Goal: Task Accomplishment & Management: Manage account settings

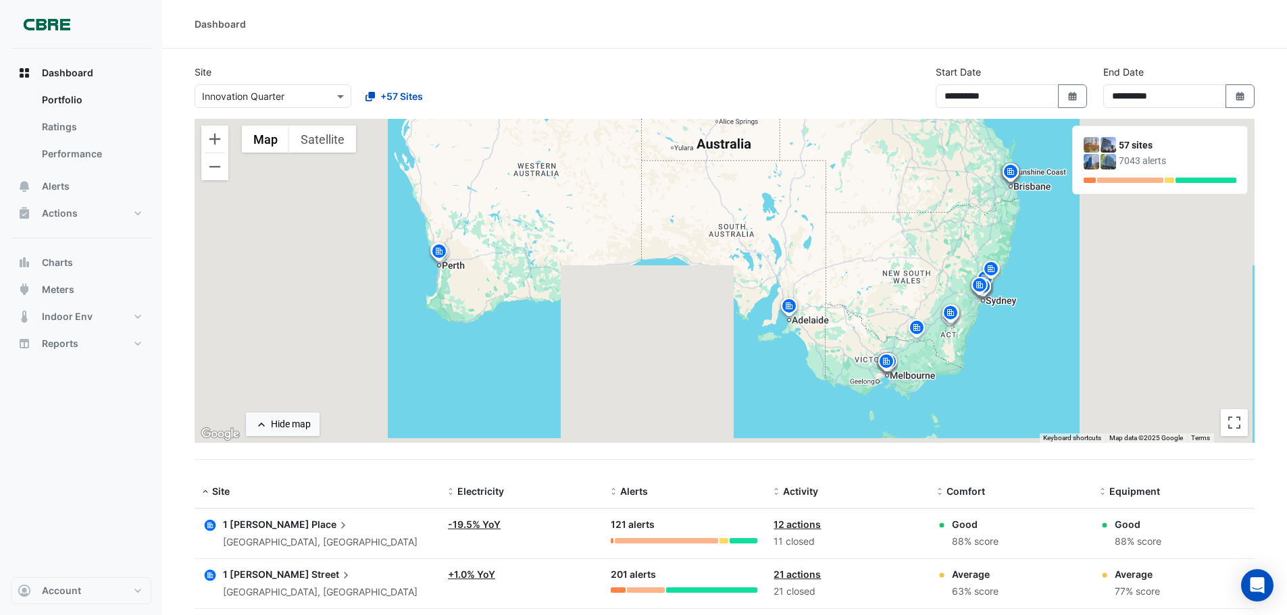
select select "***"
click at [138, 497] on div "Dashboard Portfolio Ratings Performance Alerts Actions Site Manager Charts" at bounding box center [81, 313] width 140 height 529
click at [81, 182] on button "Alerts" at bounding box center [81, 186] width 140 height 27
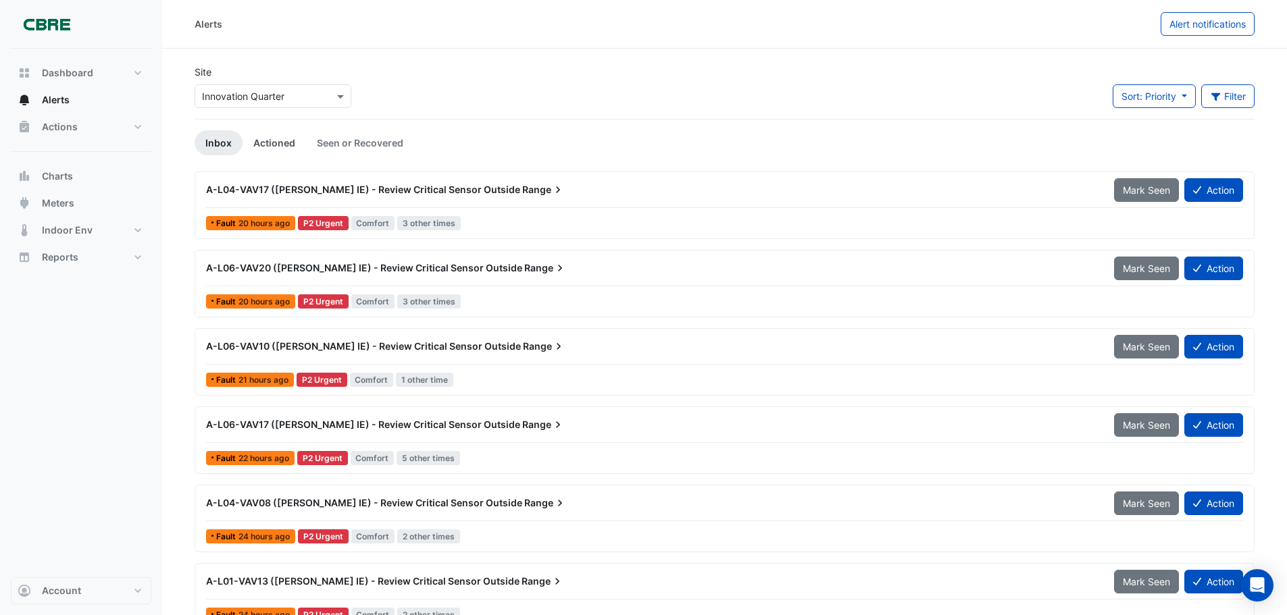
click at [287, 138] on link "Actioned" at bounding box center [273, 142] width 63 height 25
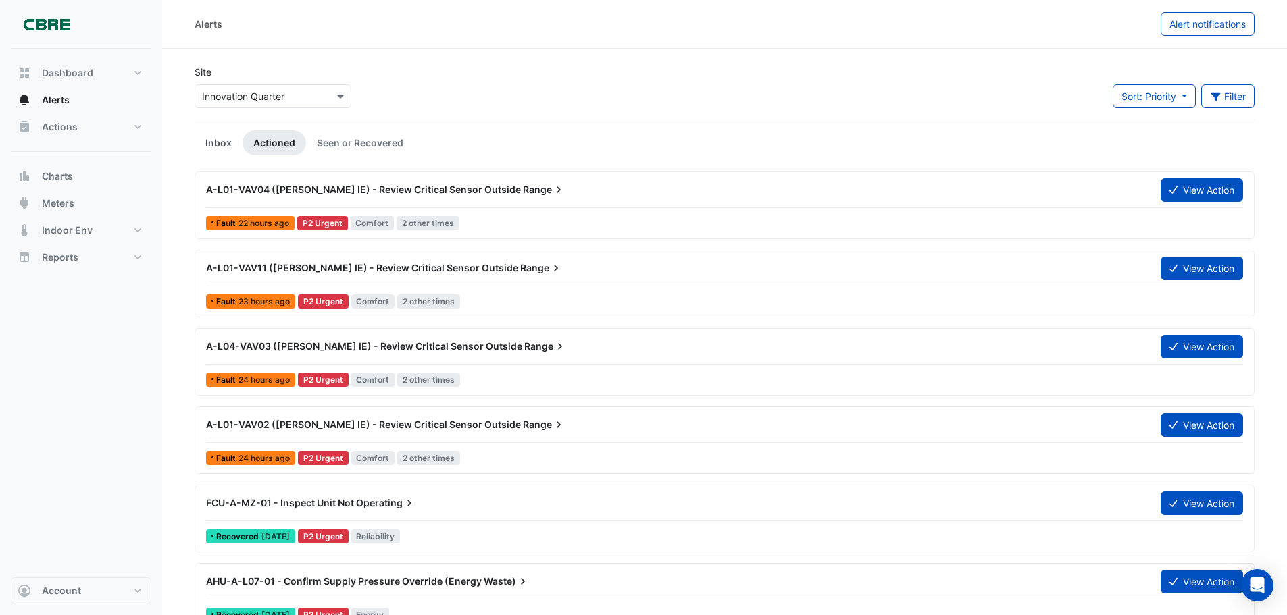
click at [219, 141] on link "Inbox" at bounding box center [219, 142] width 48 height 25
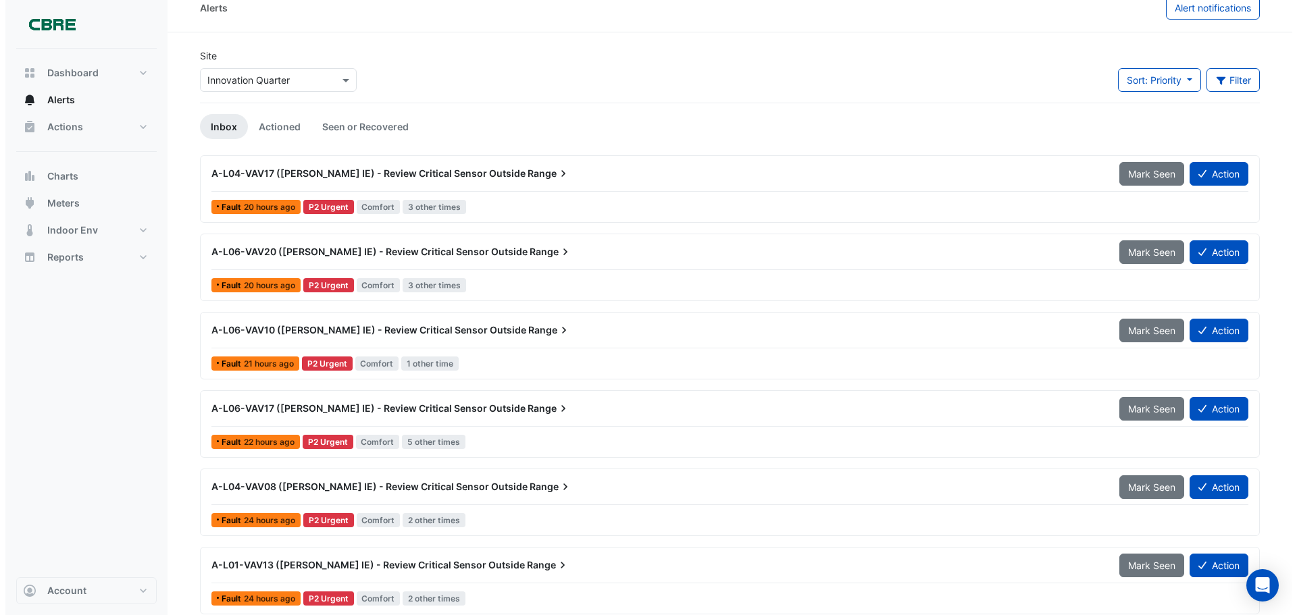
scroll to position [16, 0]
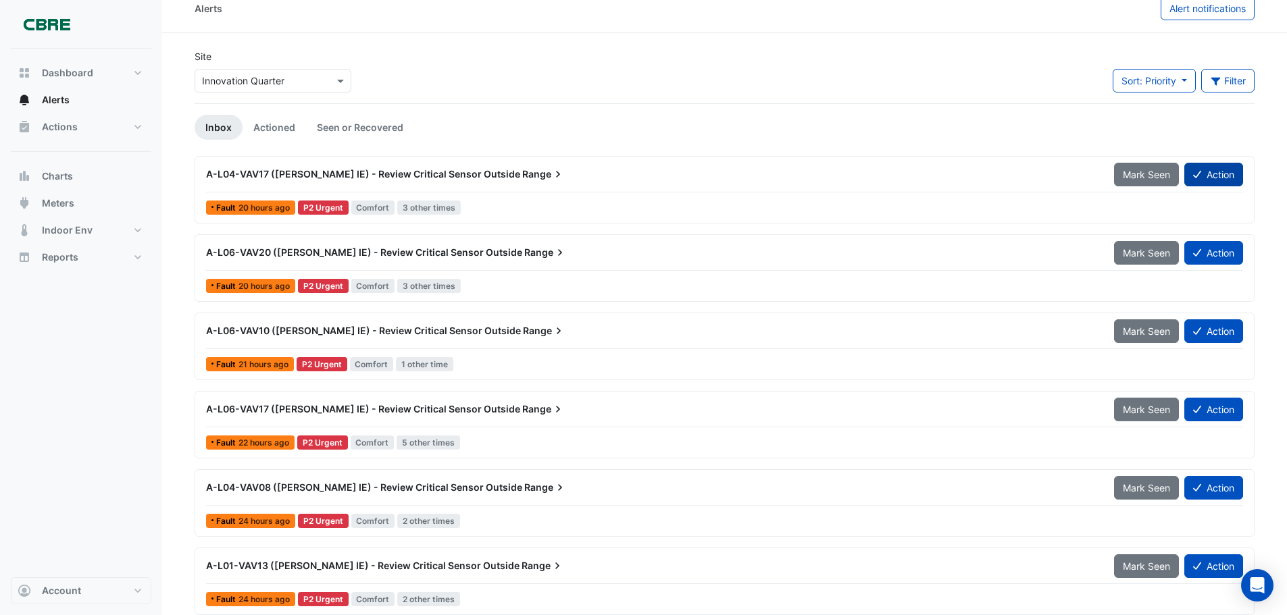
click at [1208, 176] on button "Action" at bounding box center [1213, 175] width 59 height 24
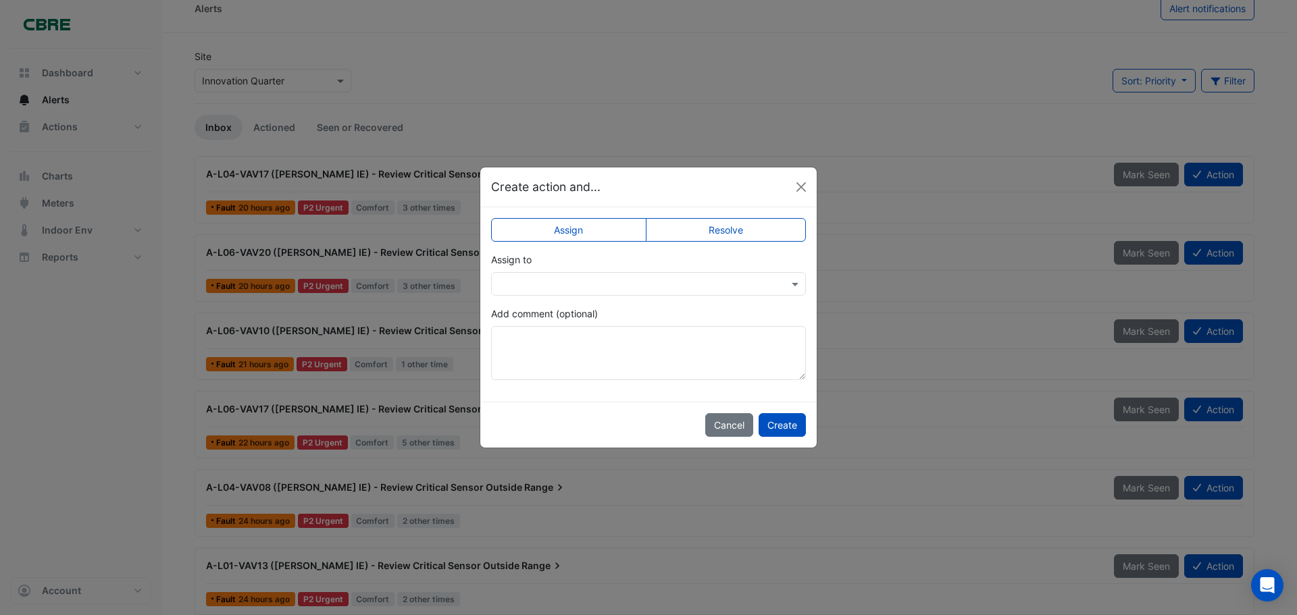
click at [698, 238] on label "Resolve" at bounding box center [726, 230] width 161 height 24
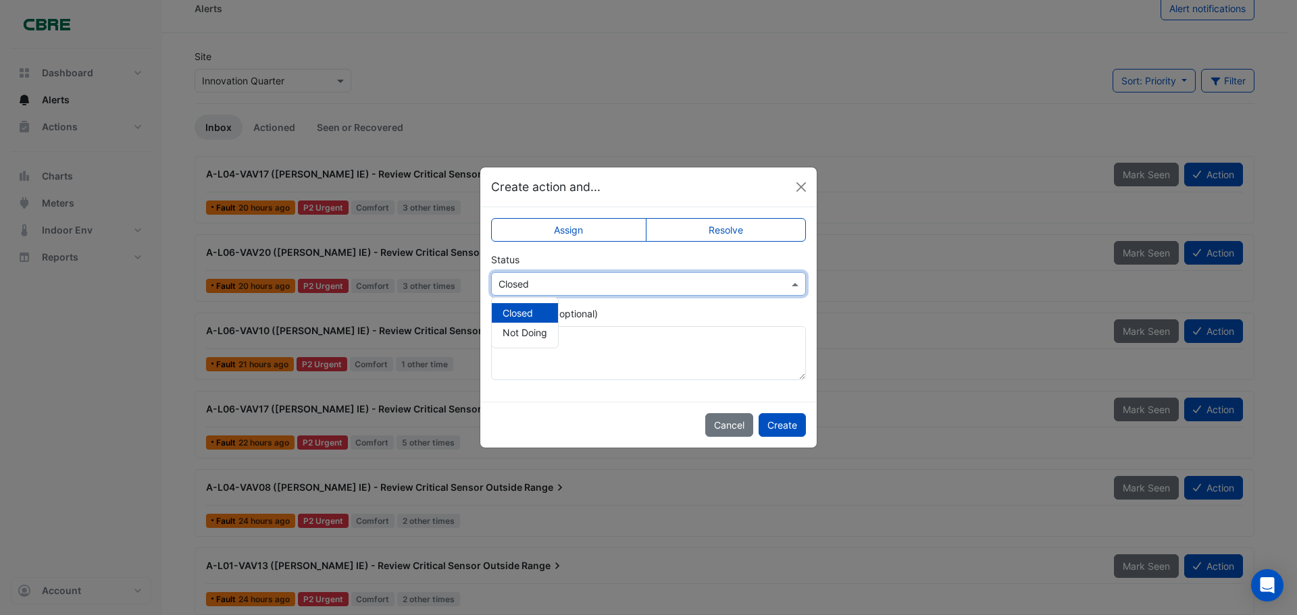
click at [725, 284] on input "text" at bounding box center [634, 285] width 273 height 14
click at [596, 245] on div "Assign Resolve Status × Closed Closed Not Doing Add comment (optional)" at bounding box center [648, 304] width 336 height 195
click at [592, 230] on label "Assign" at bounding box center [568, 230] width 155 height 24
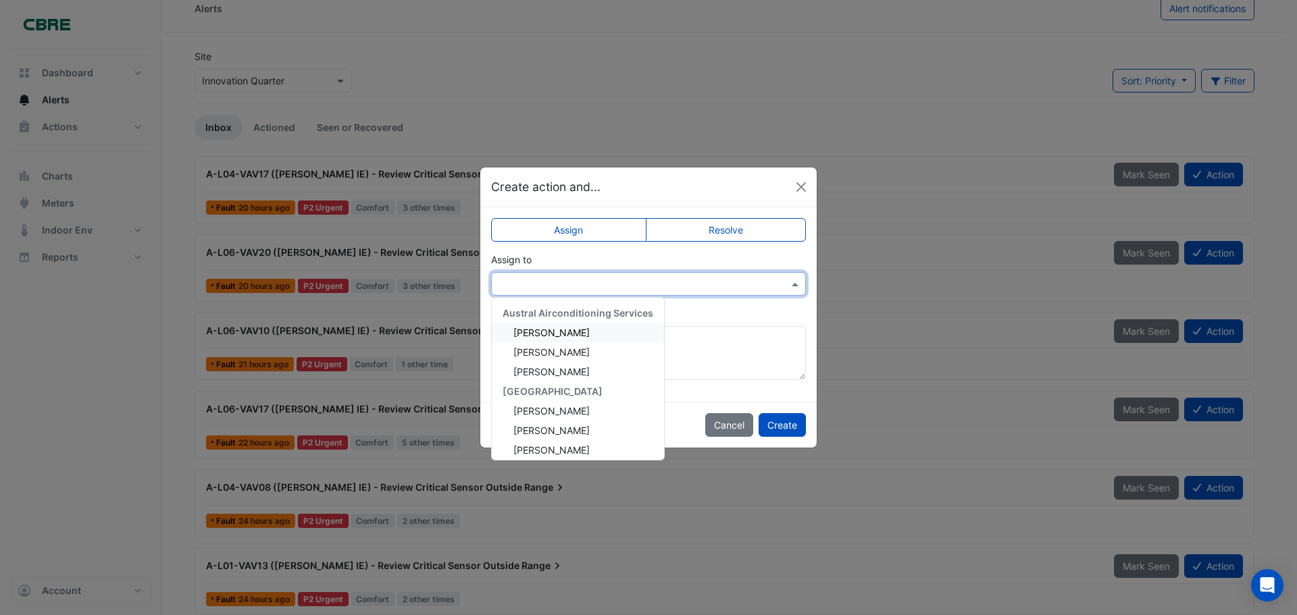
click at [801, 284] on span at bounding box center [796, 284] width 17 height 14
click at [580, 452] on div "[PERSON_NAME]" at bounding box center [578, 445] width 172 height 20
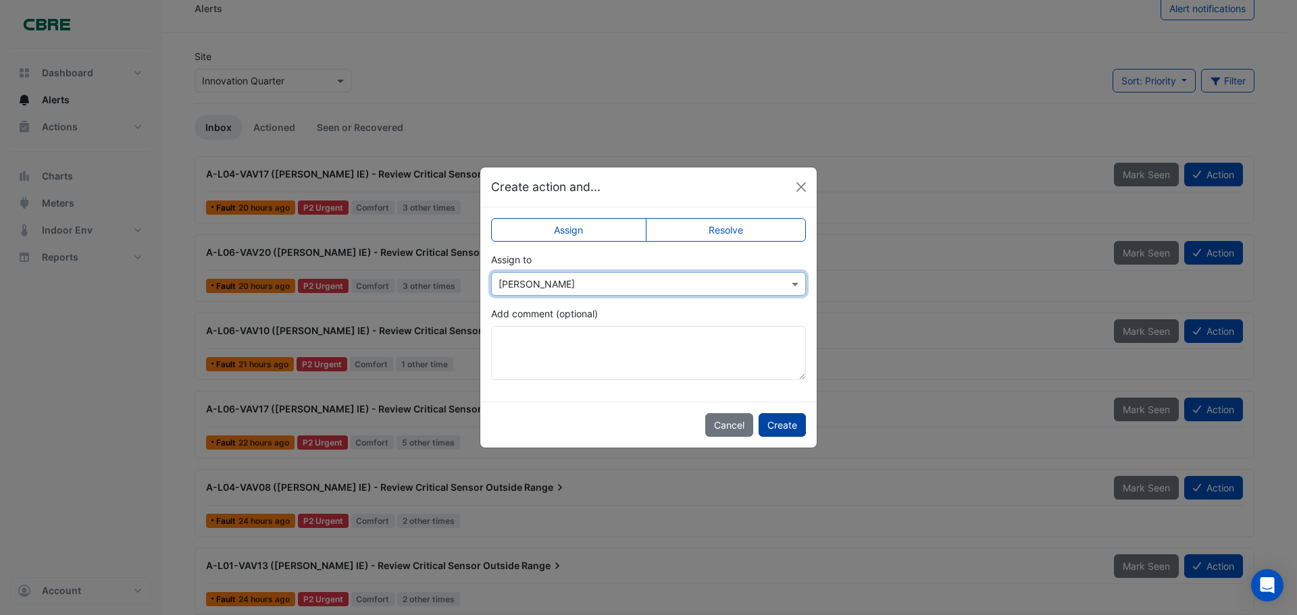
click at [780, 433] on button "Create" at bounding box center [782, 425] width 47 height 24
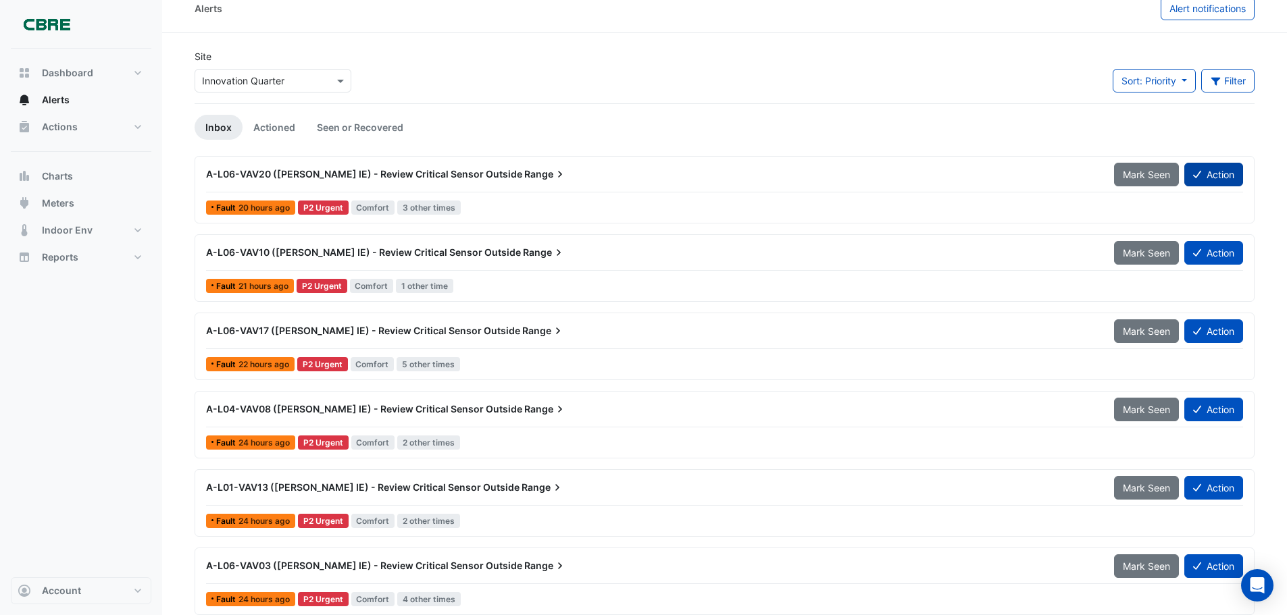
click at [1210, 183] on button "Action" at bounding box center [1213, 175] width 59 height 24
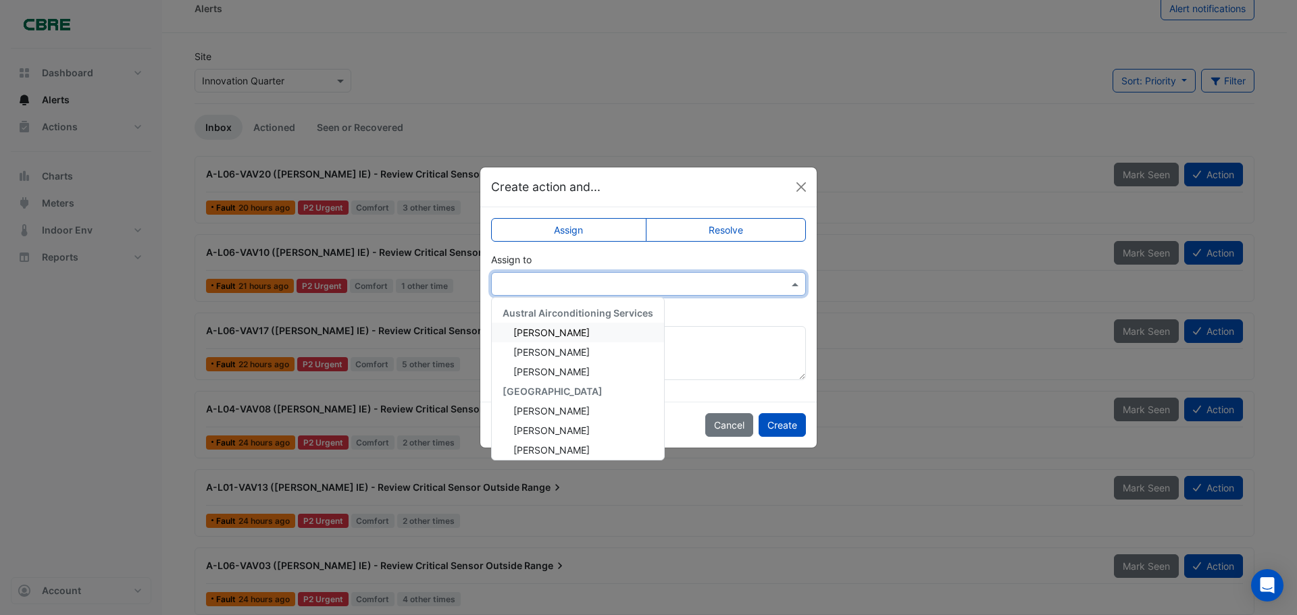
click at [786, 281] on div at bounding box center [648, 284] width 313 height 16
click at [564, 441] on div "[PERSON_NAME]" at bounding box center [578, 445] width 172 height 20
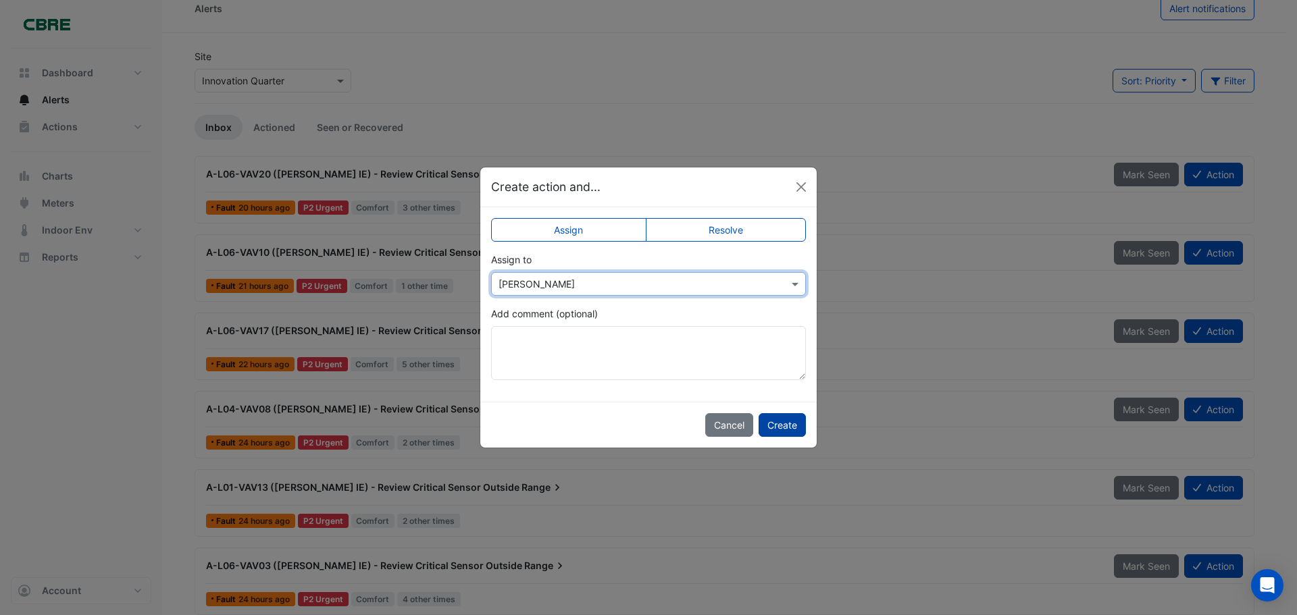
click at [787, 428] on button "Create" at bounding box center [782, 425] width 47 height 24
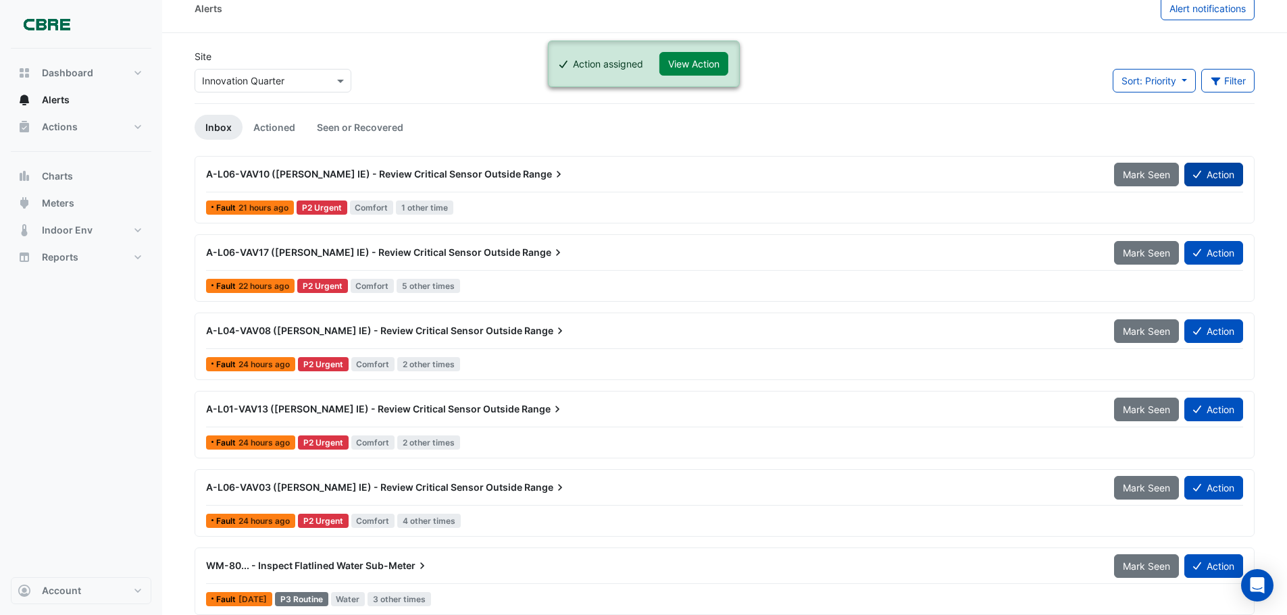
click at [1210, 183] on button "Action" at bounding box center [1213, 175] width 59 height 24
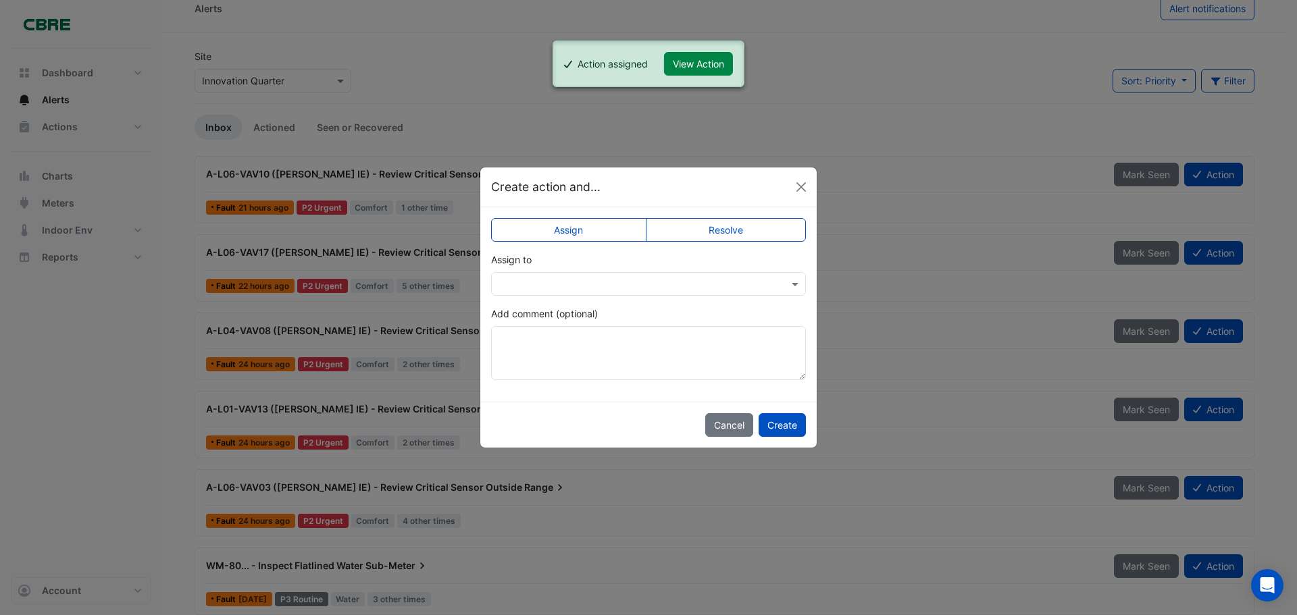
click at [716, 284] on input "text" at bounding box center [634, 285] width 273 height 14
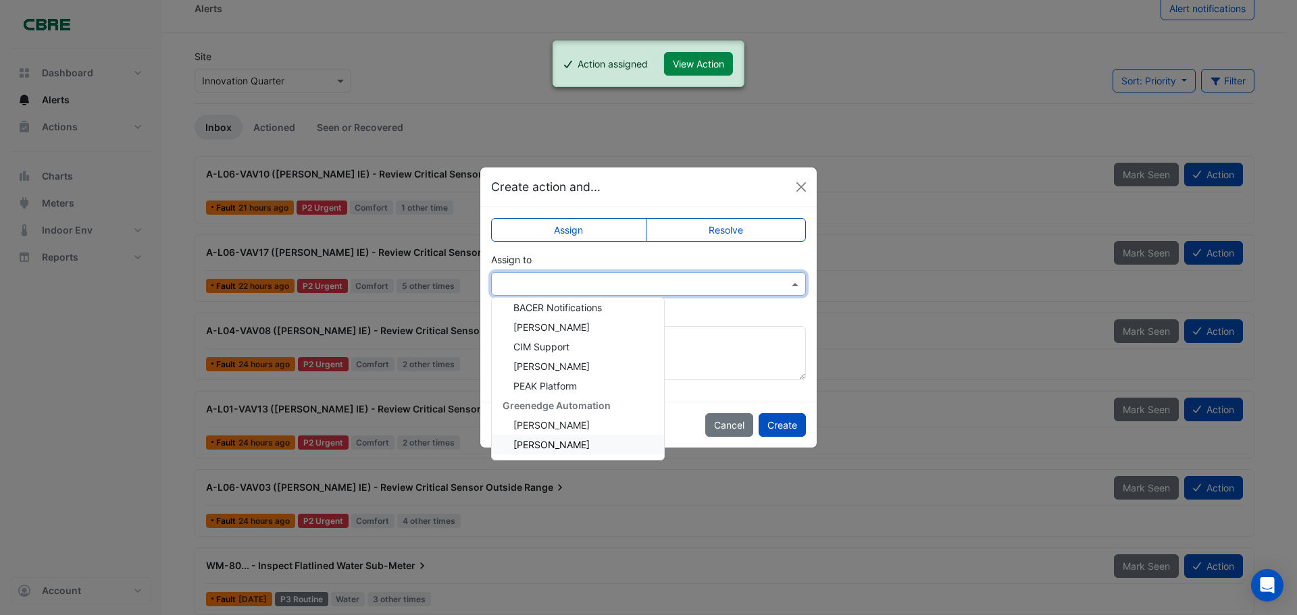
click at [575, 443] on div "[PERSON_NAME]" at bounding box center [578, 445] width 172 height 20
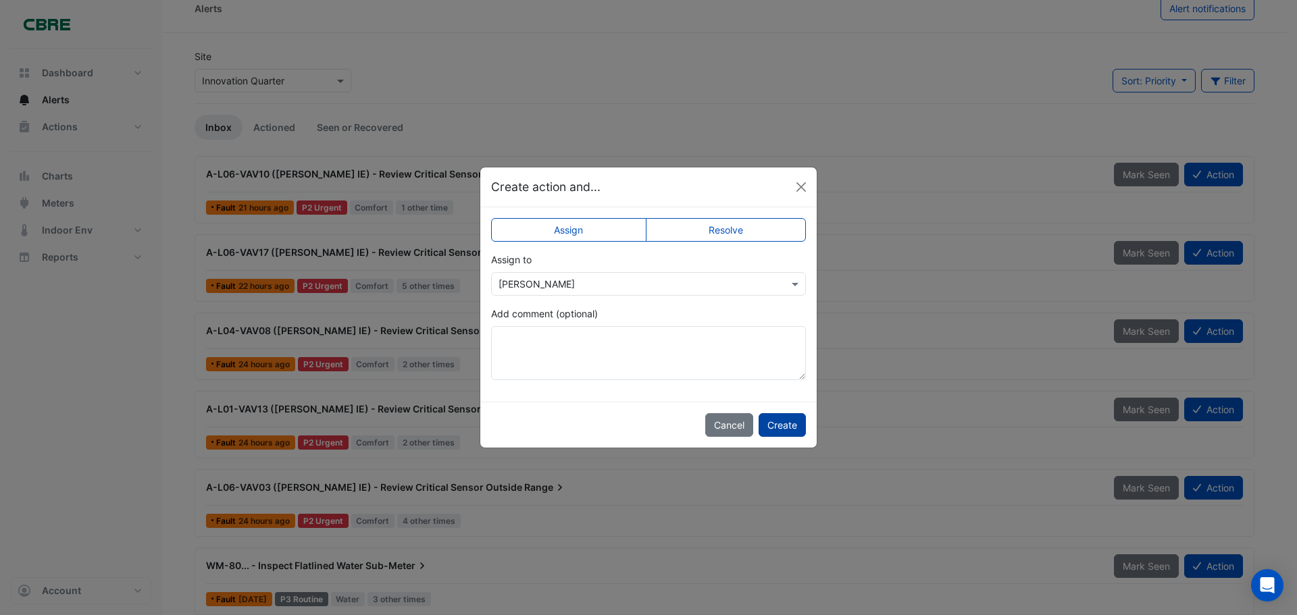
click at [794, 426] on button "Create" at bounding box center [782, 425] width 47 height 24
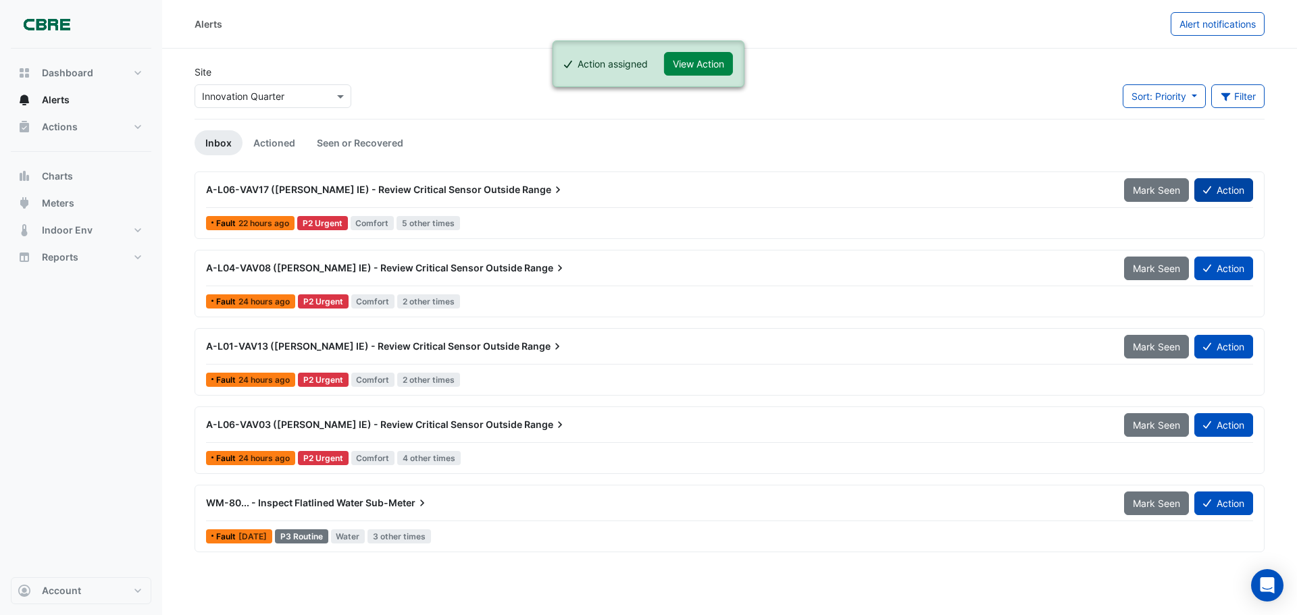
click at [1247, 189] on button "Action" at bounding box center [1223, 190] width 59 height 24
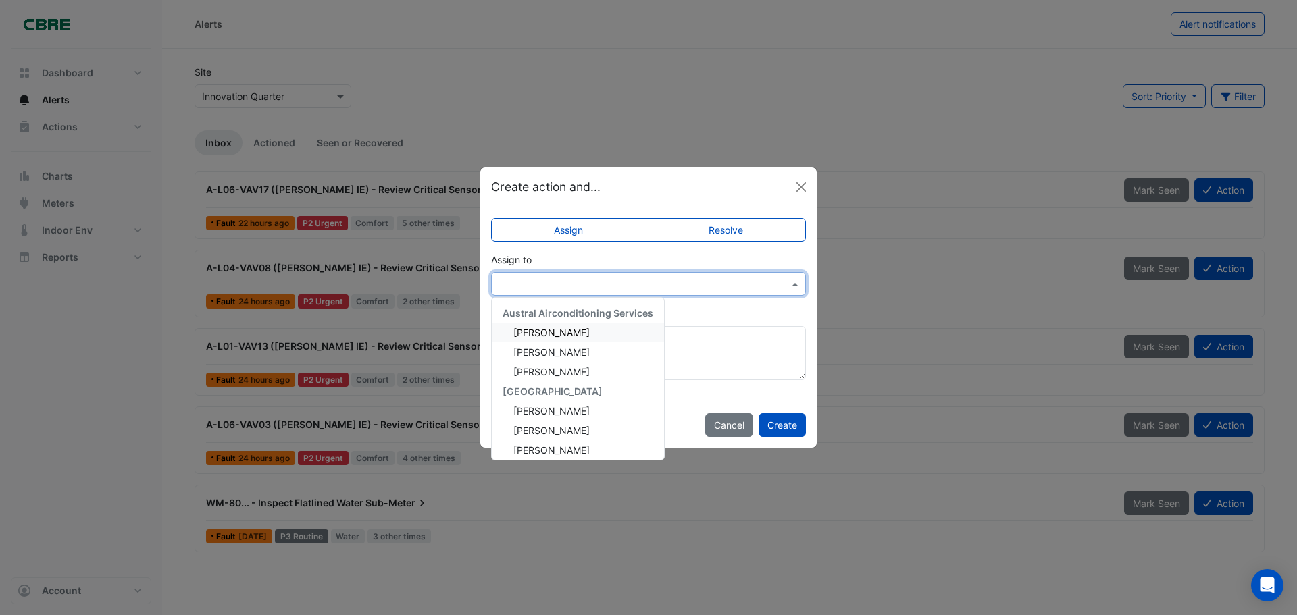
click at [729, 282] on input "text" at bounding box center [634, 285] width 273 height 14
click at [574, 448] on div "[PERSON_NAME]" at bounding box center [578, 445] width 172 height 20
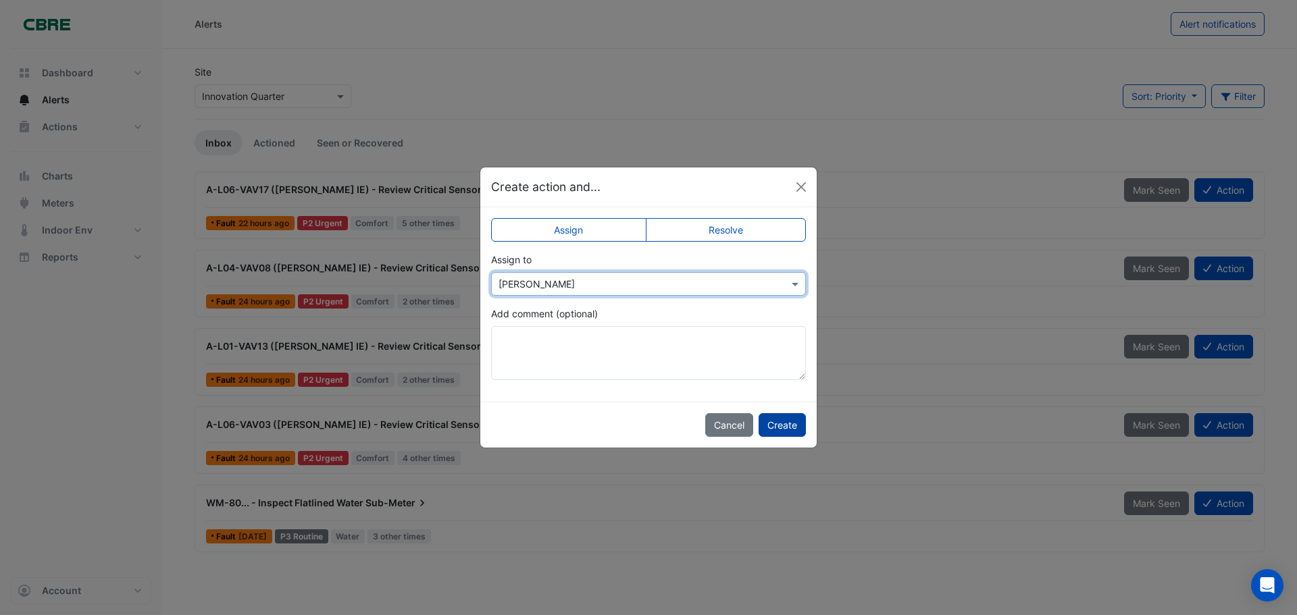
click at [780, 430] on button "Create" at bounding box center [782, 425] width 47 height 24
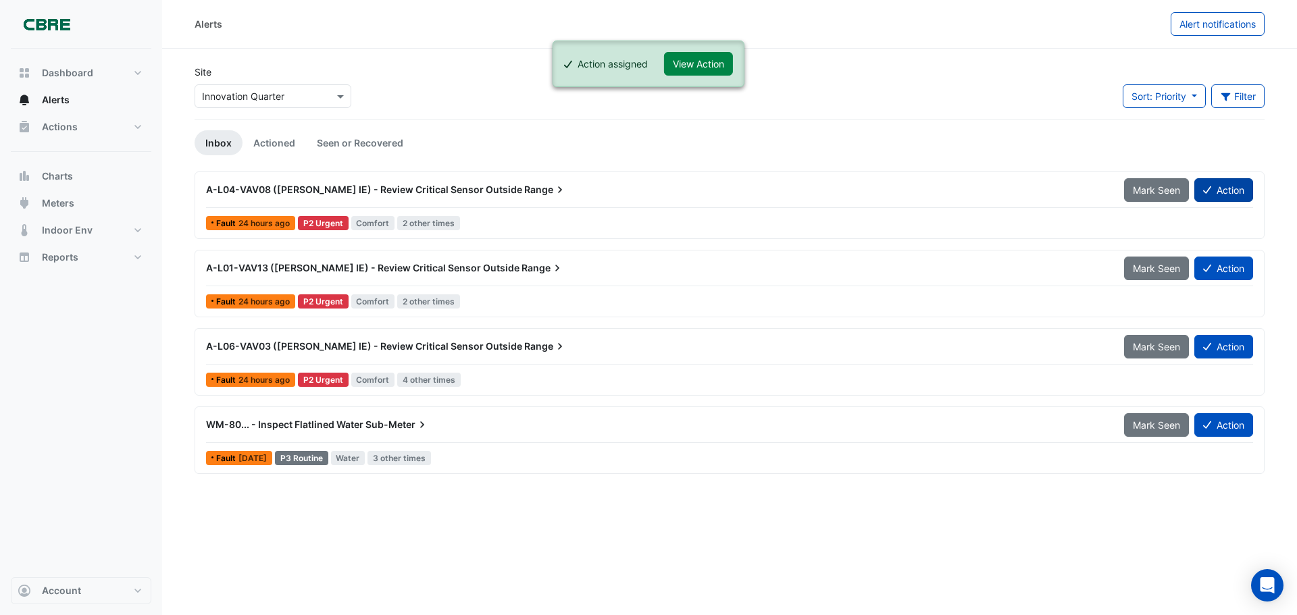
click at [1232, 186] on button "Action" at bounding box center [1223, 190] width 59 height 24
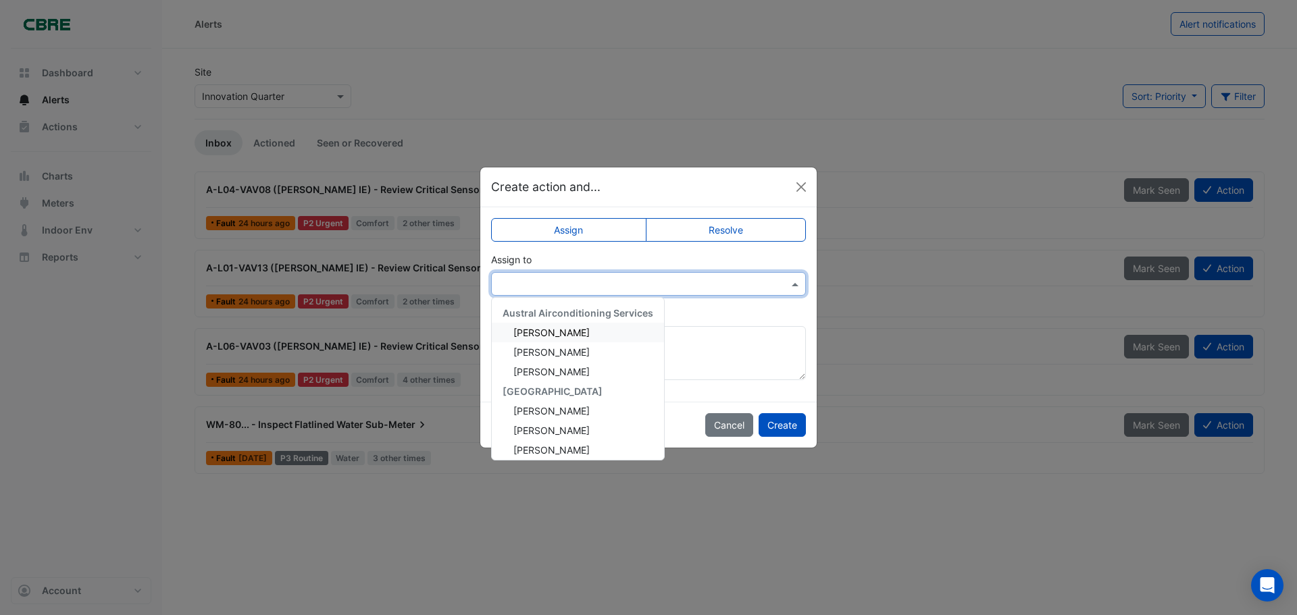
click at [796, 283] on span at bounding box center [796, 284] width 17 height 14
click at [589, 447] on div "[PERSON_NAME]" at bounding box center [578, 445] width 172 height 20
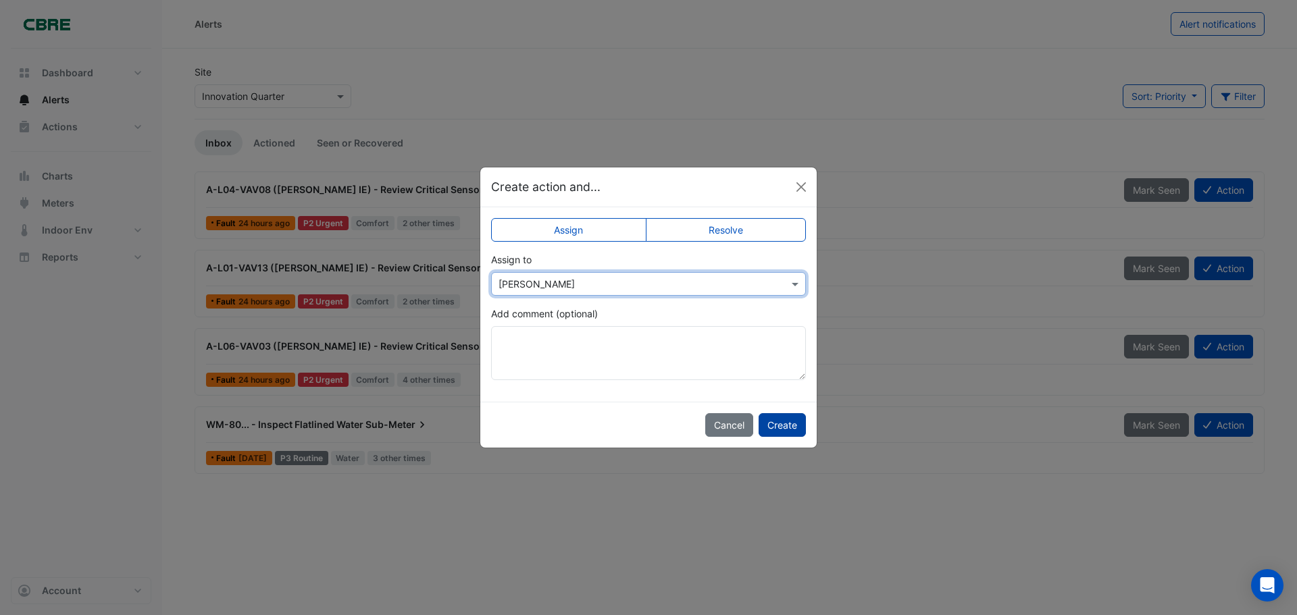
click at [790, 421] on button "Create" at bounding box center [782, 425] width 47 height 24
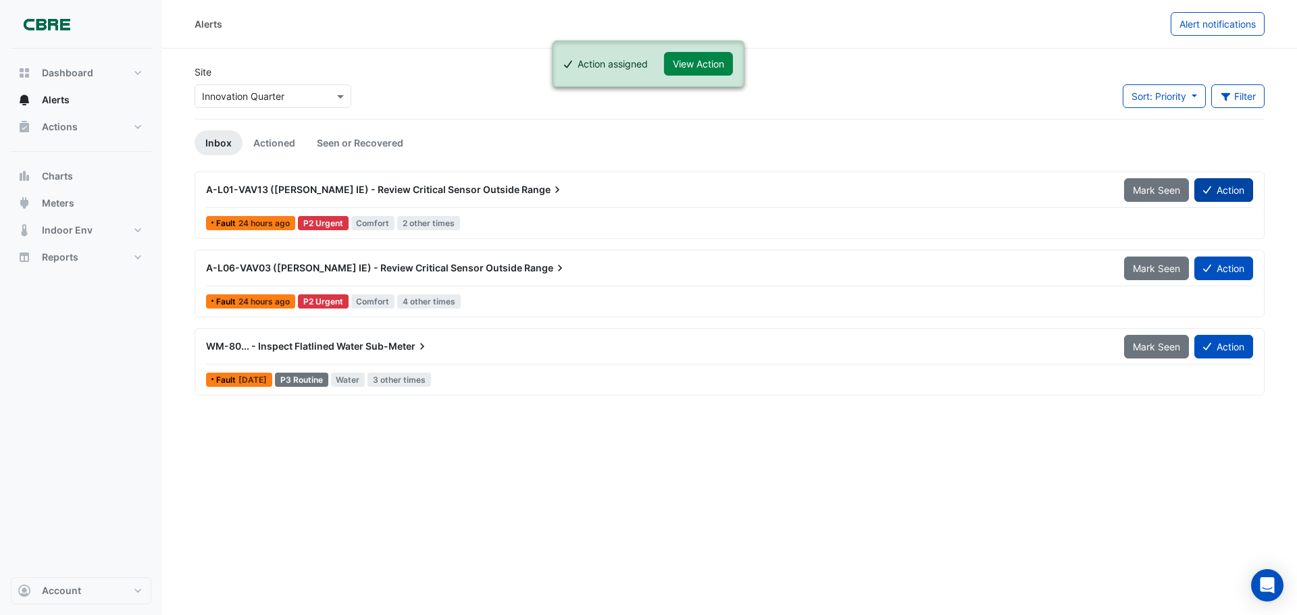
click at [1225, 199] on button "Action" at bounding box center [1223, 190] width 59 height 24
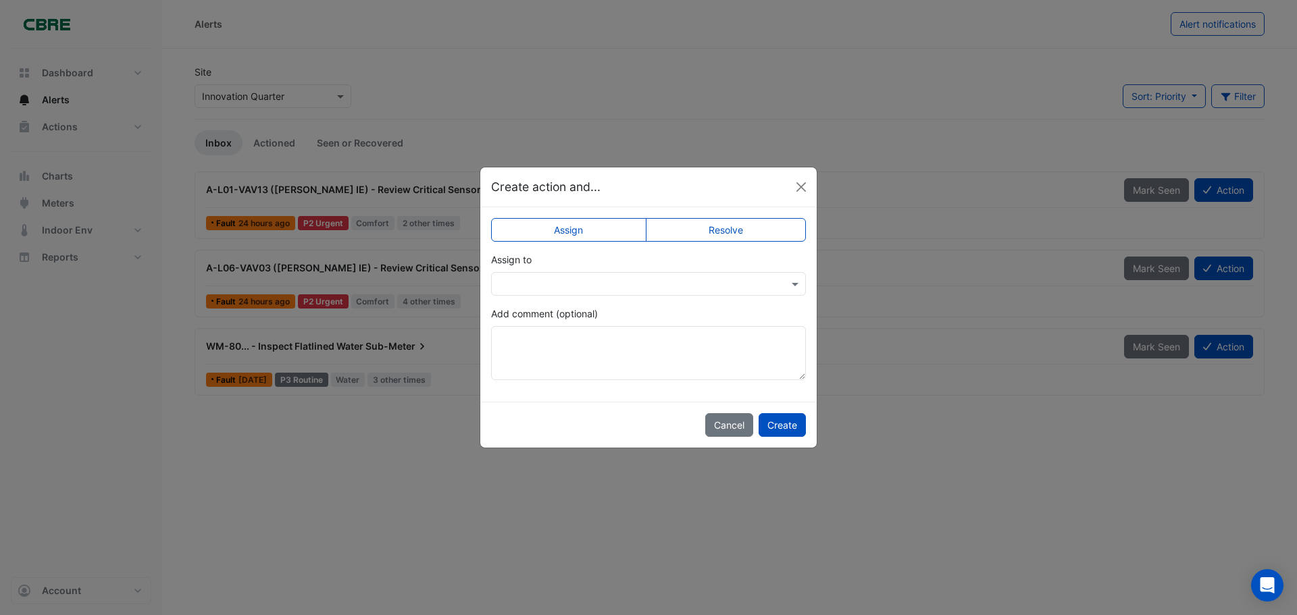
click at [796, 274] on div at bounding box center [648, 284] width 315 height 24
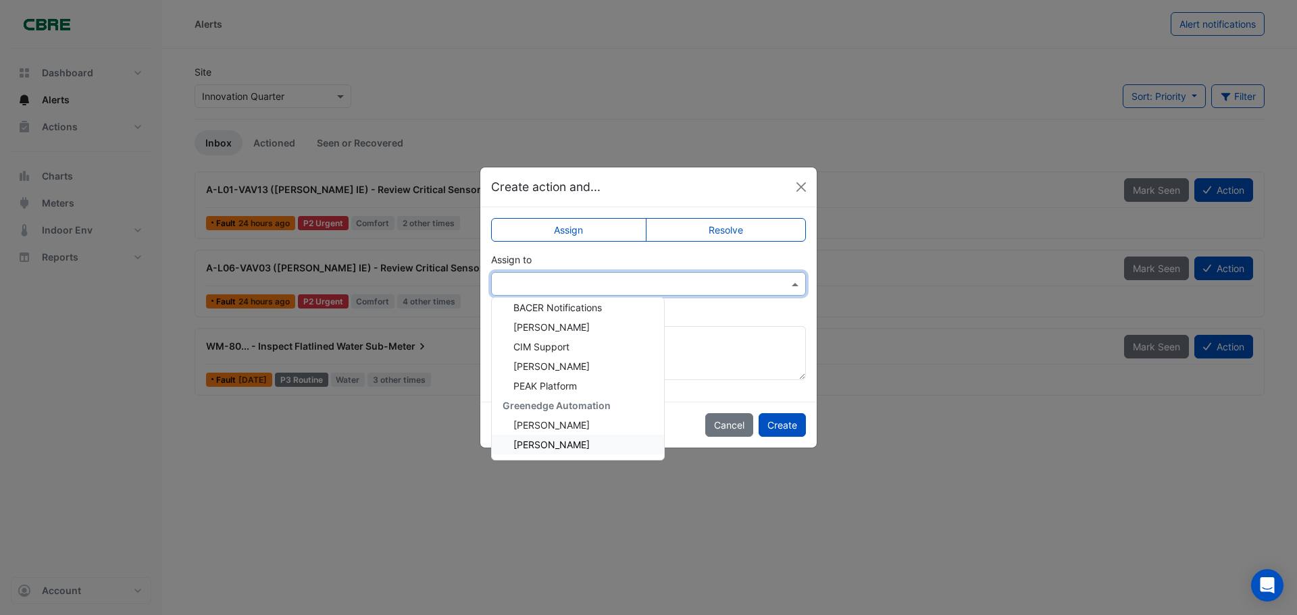
click at [543, 453] on div "[PERSON_NAME]" at bounding box center [578, 445] width 172 height 20
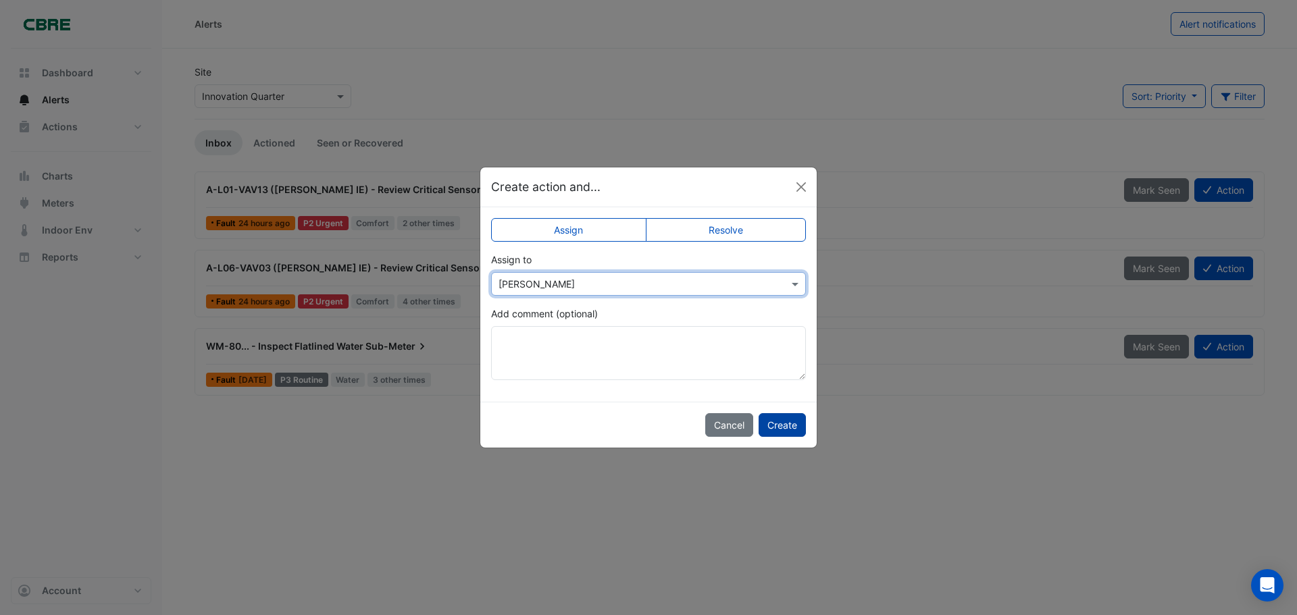
click at [798, 422] on button "Create" at bounding box center [782, 425] width 47 height 24
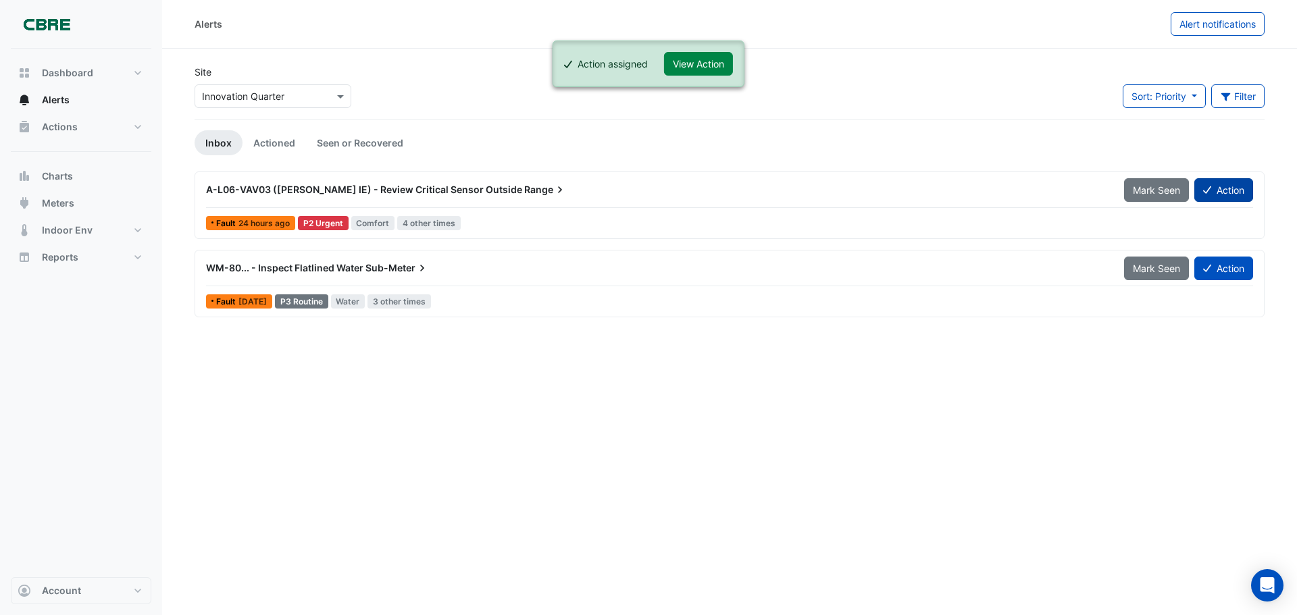
click at [1229, 182] on button "Action" at bounding box center [1223, 190] width 59 height 24
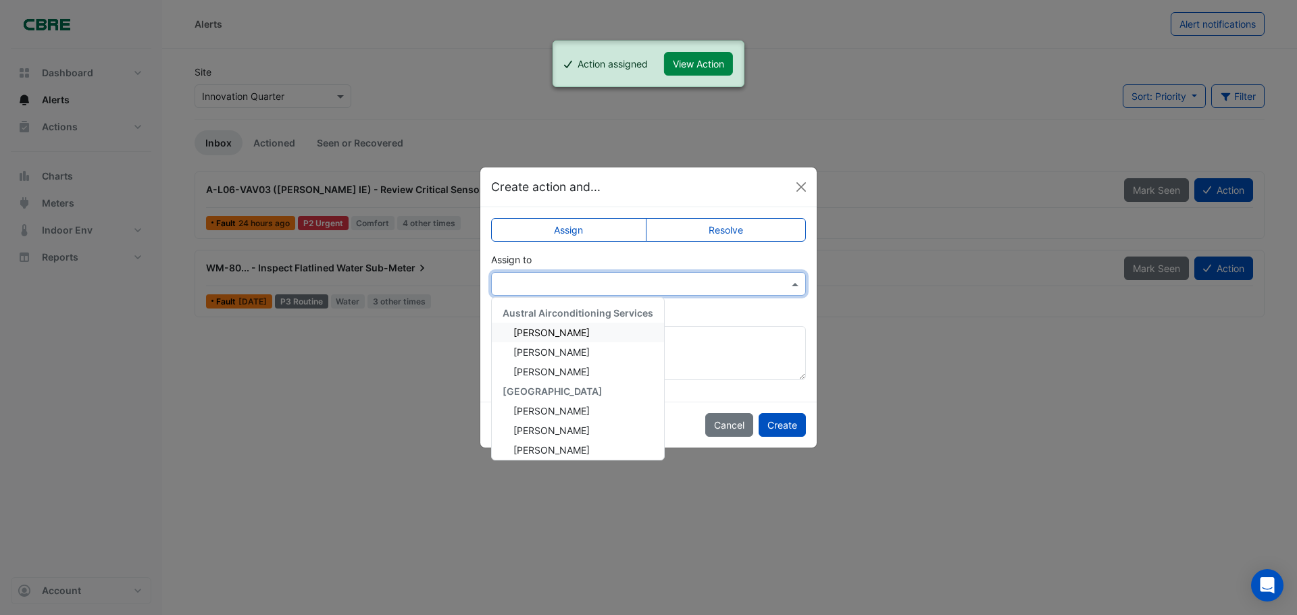
click at [785, 288] on div at bounding box center [648, 284] width 313 height 16
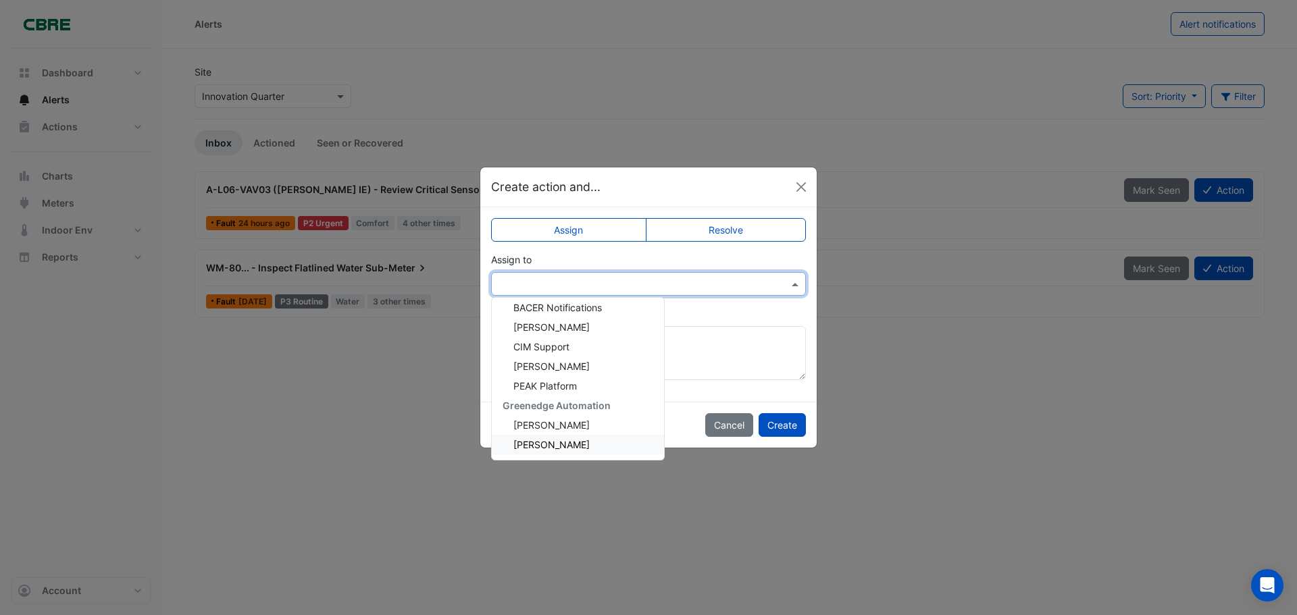
click at [603, 448] on div "[PERSON_NAME]" at bounding box center [578, 445] width 172 height 20
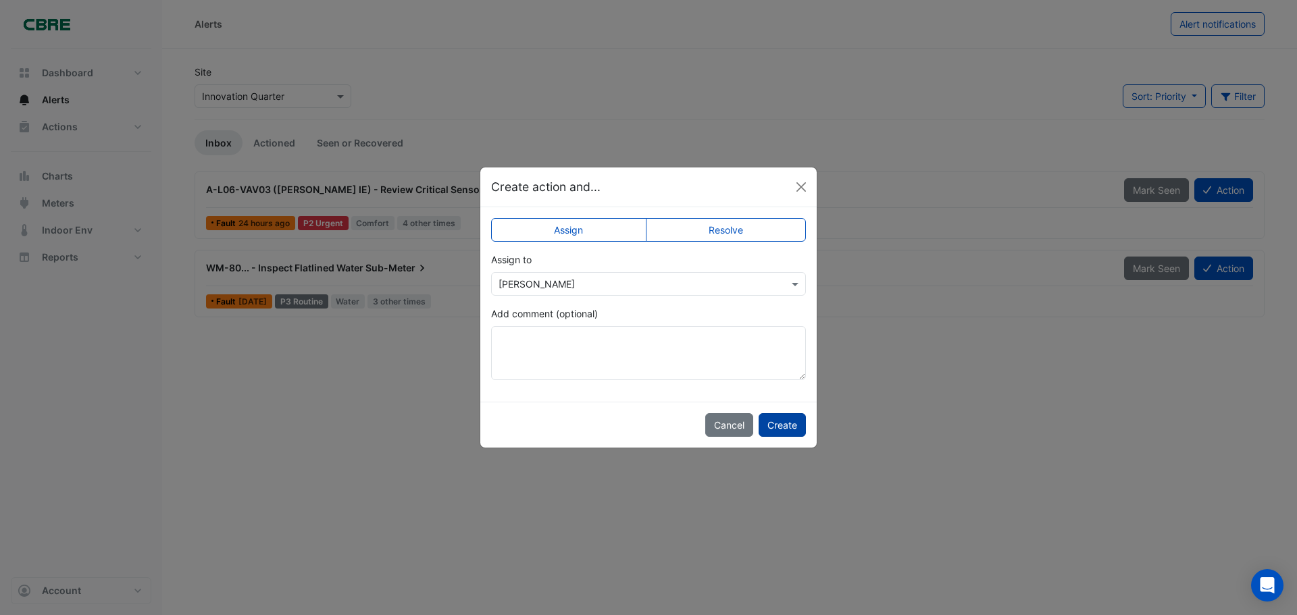
click at [784, 422] on button "Create" at bounding box center [782, 425] width 47 height 24
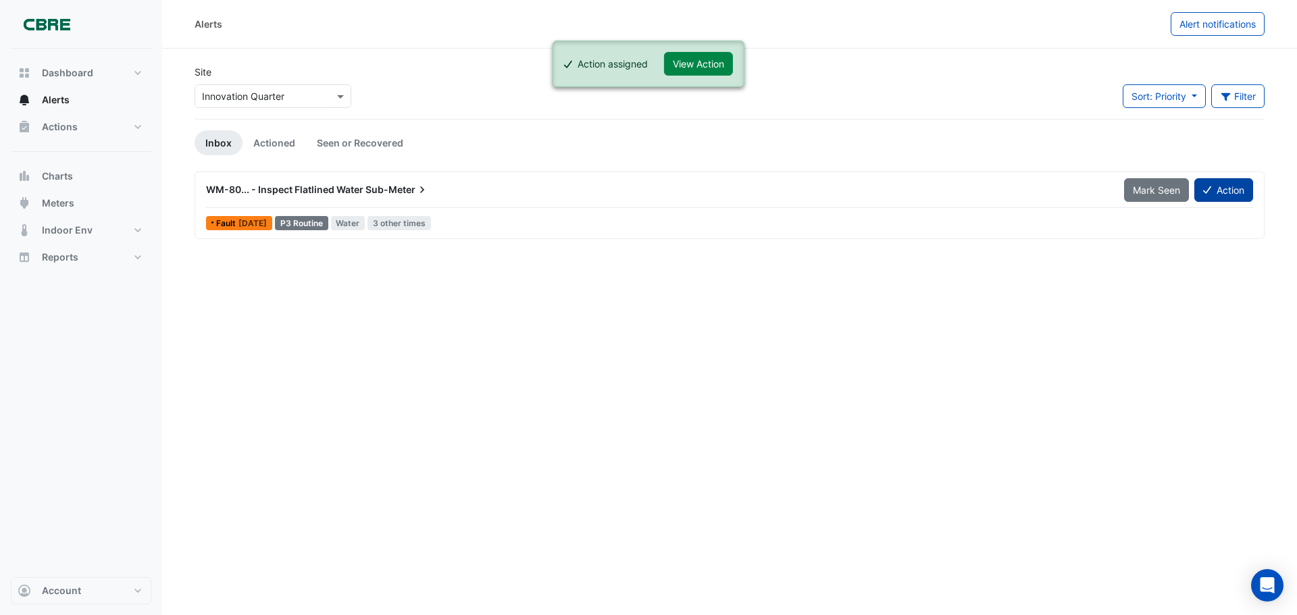
click at [1247, 180] on button "Action" at bounding box center [1223, 190] width 59 height 24
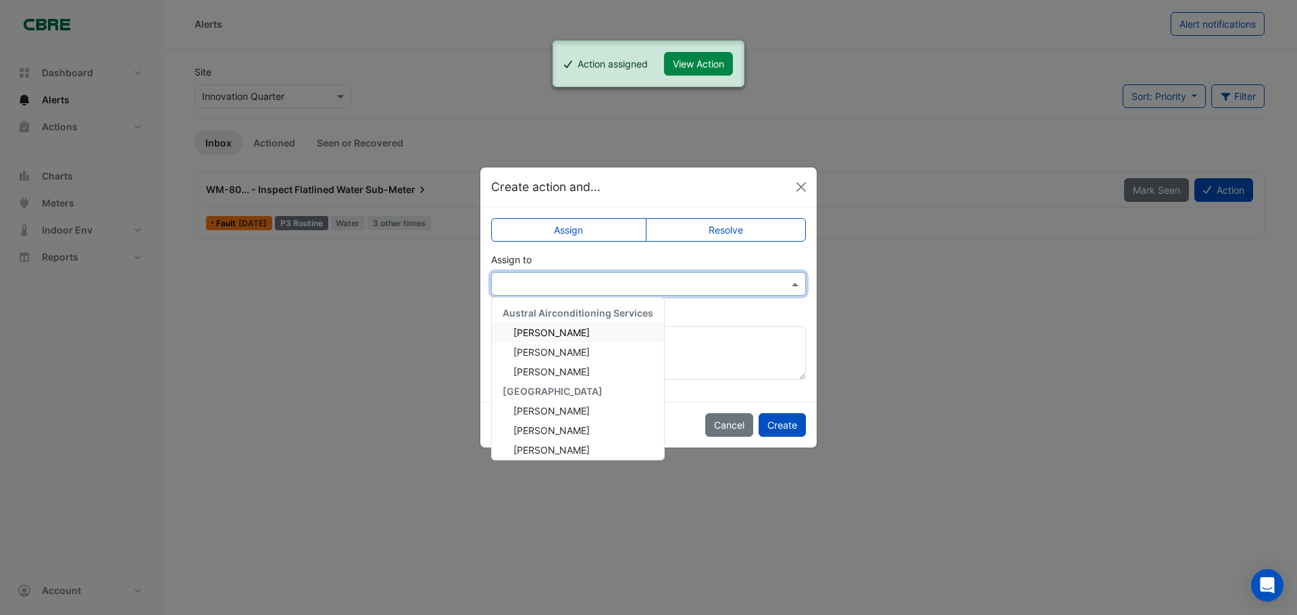
click at [805, 286] on div at bounding box center [648, 284] width 315 height 24
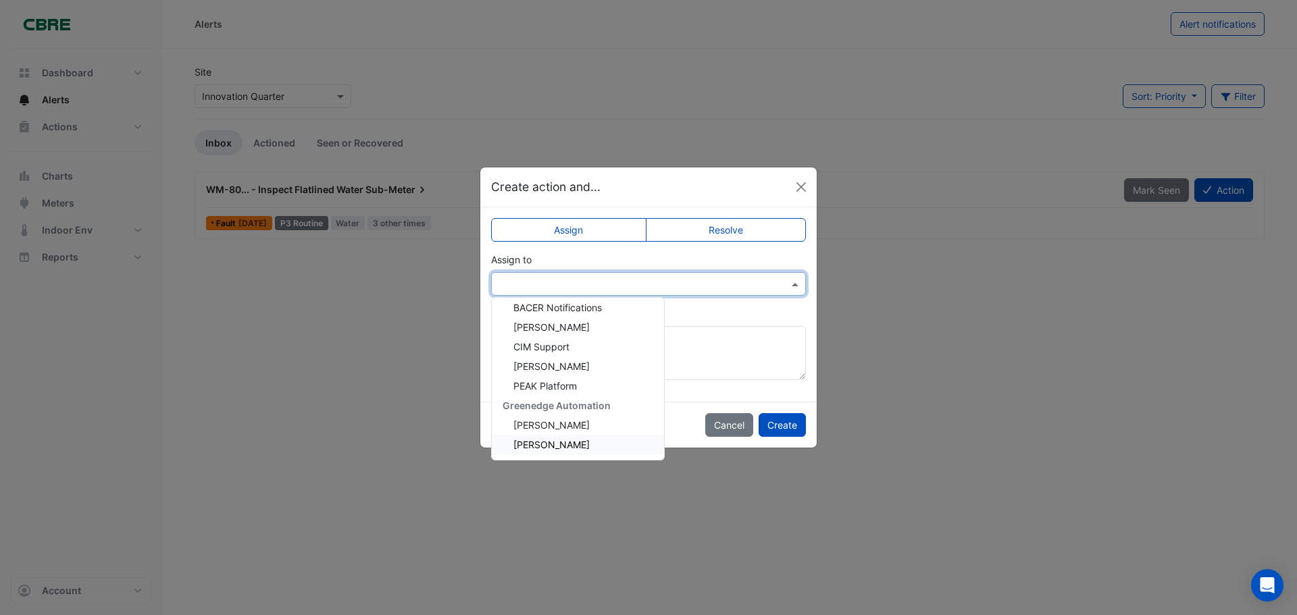
drag, startPoint x: 608, startPoint y: 432, endPoint x: 618, endPoint y: 444, distance: 15.8
click at [618, 444] on div "Austral Airconditioning Services [PERSON_NAME] [PERSON_NAME] [PERSON_NAME] L CB…" at bounding box center [578, 288] width 172 height 333
click at [618, 444] on div "[PERSON_NAME]" at bounding box center [578, 445] width 172 height 20
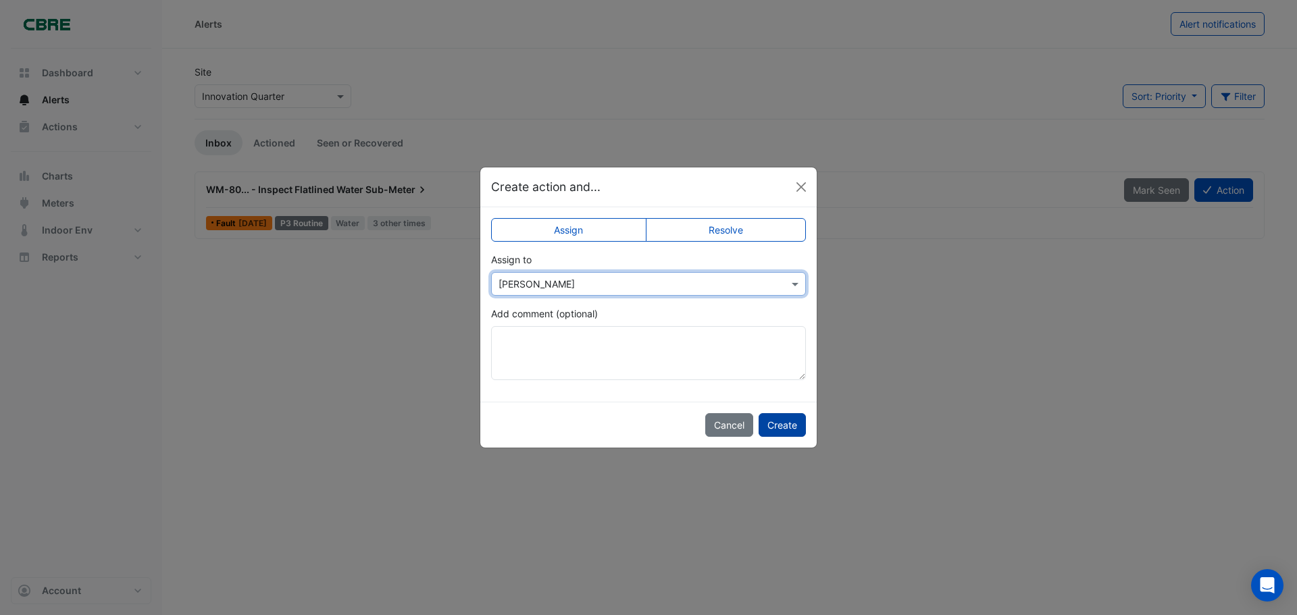
click at [787, 425] on button "Create" at bounding box center [782, 425] width 47 height 24
